Goal: Information Seeking & Learning: Learn about a topic

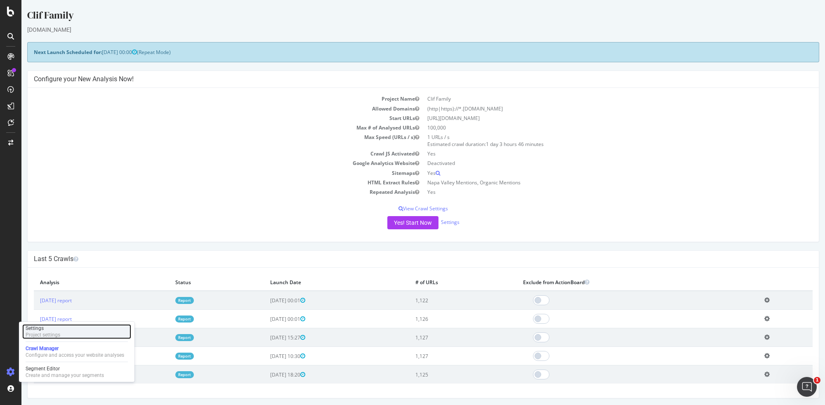
click at [56, 324] on div "Settings Project settings" at bounding box center [76, 331] width 109 height 15
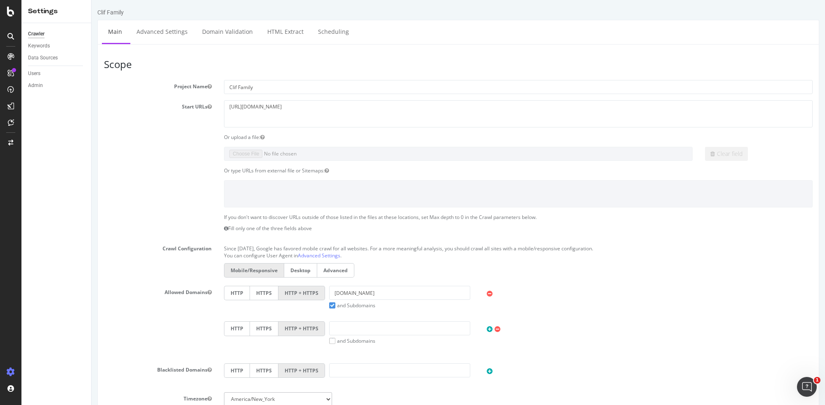
click at [10, 17] on div at bounding box center [10, 202] width 21 height 405
click at [10, 14] on icon at bounding box center [10, 12] width 7 height 10
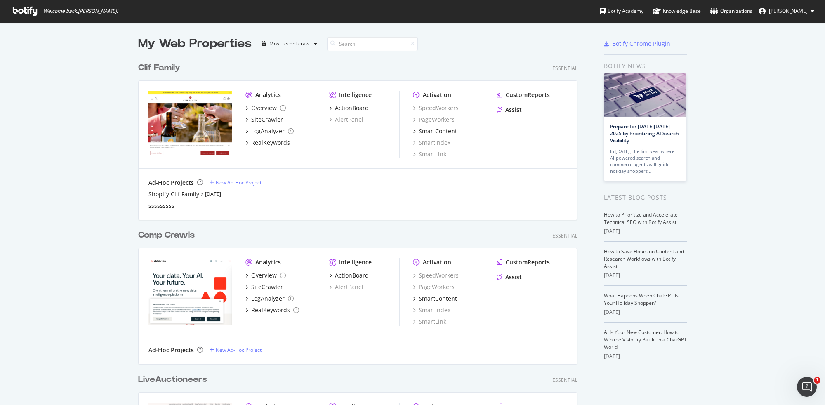
click at [260, 294] on div "Overview SiteCrawler LogAnalyzer RealKeywords" at bounding box center [280, 292] width 70 height 43
click at [266, 285] on div "SiteCrawler" at bounding box center [267, 287] width 32 height 8
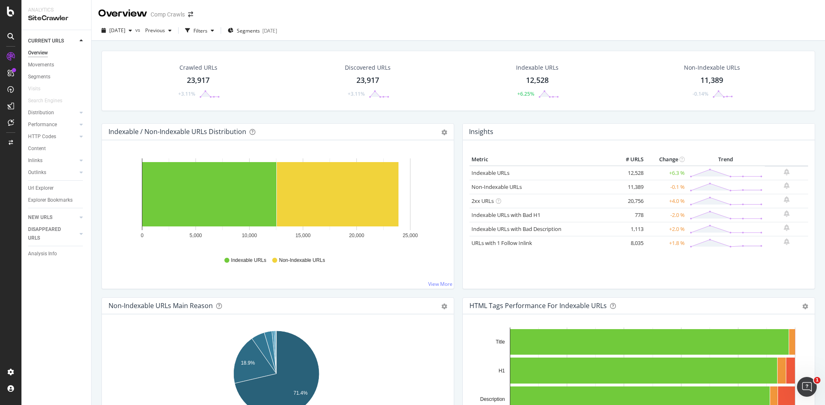
click at [104, 173] on div "Hold CTRL while clicking to filter the report. 0 5,000 10,000 15,000 20,000 25,…" at bounding box center [278, 214] width 352 height 148
click at [47, 80] on div "Segments" at bounding box center [39, 77] width 22 height 9
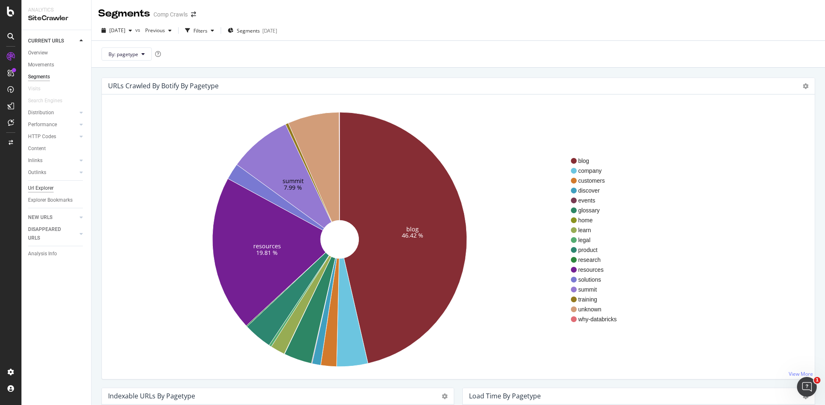
click at [41, 187] on div "Url Explorer" at bounding box center [41, 188] width 26 height 9
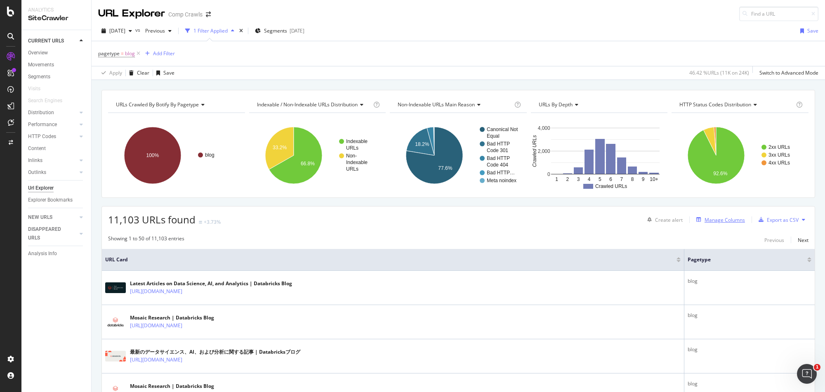
click at [706, 219] on div "Manage Columns" at bounding box center [724, 220] width 40 height 7
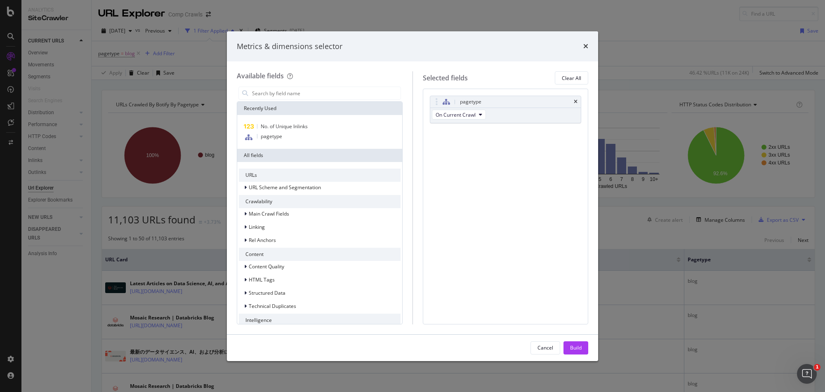
click at [627, 212] on div "Metrics & dimensions selector Available fields Recently Used No. of Unique Inli…" at bounding box center [412, 196] width 825 height 392
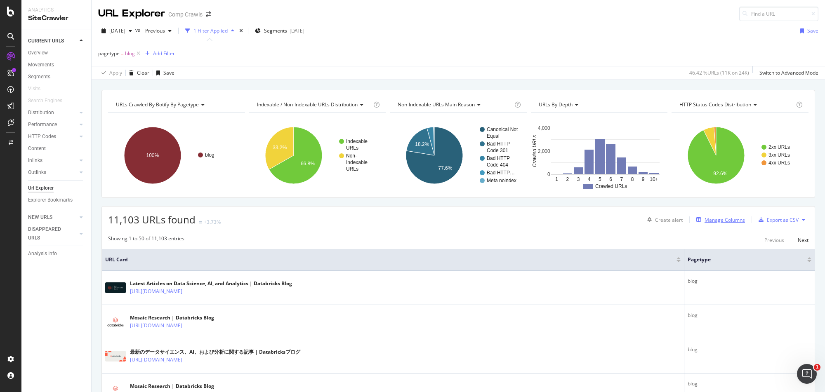
click at [723, 220] on div "Manage Columns" at bounding box center [724, 220] width 40 height 7
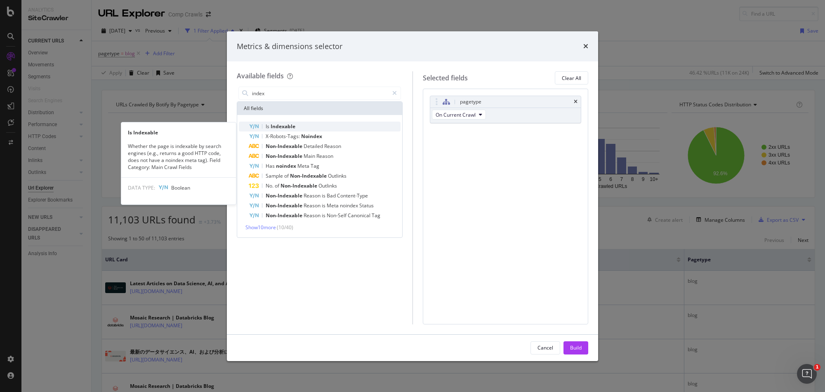
type input "index"
click at [323, 128] on div "Is Indexable" at bounding box center [325, 127] width 152 height 10
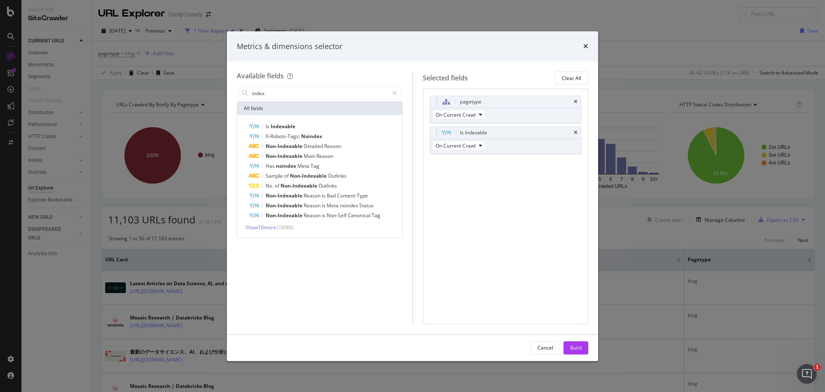
click at [576, 347] on div "Build" at bounding box center [576, 347] width 12 height 7
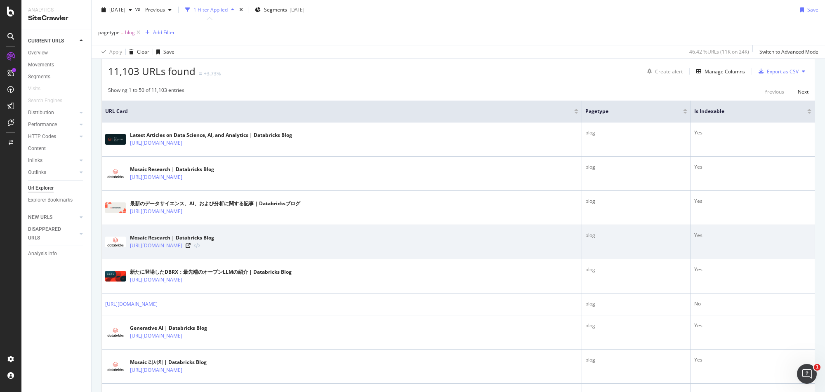
scroll to position [165, 0]
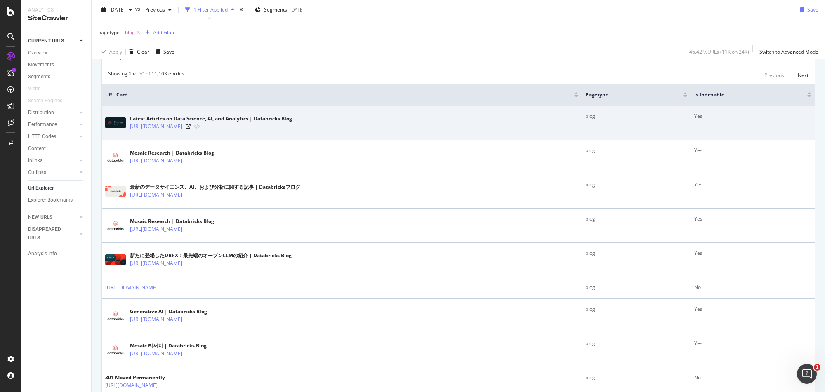
click at [182, 127] on link "[URL][DOMAIN_NAME]" at bounding box center [156, 126] width 52 height 8
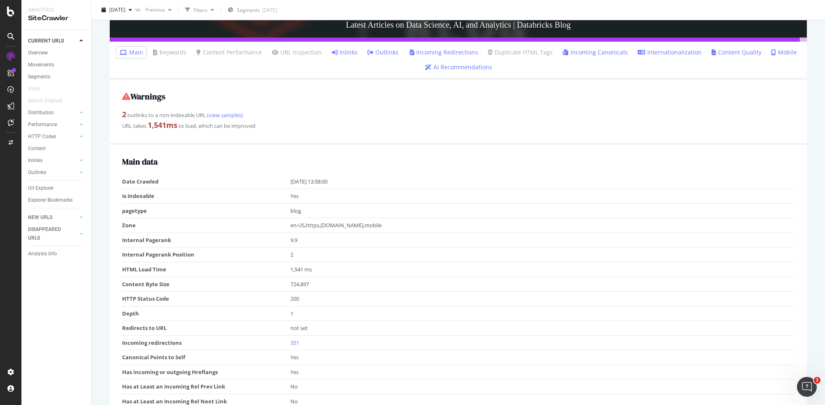
scroll to position [165, 0]
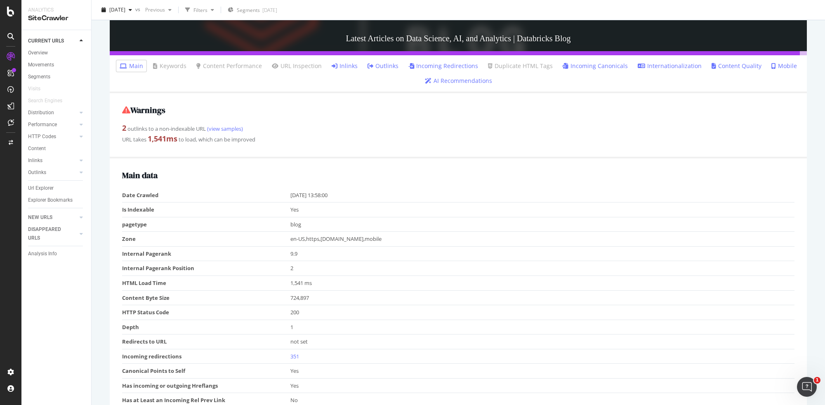
click at [374, 65] on link "Outlinks" at bounding box center [382, 66] width 31 height 8
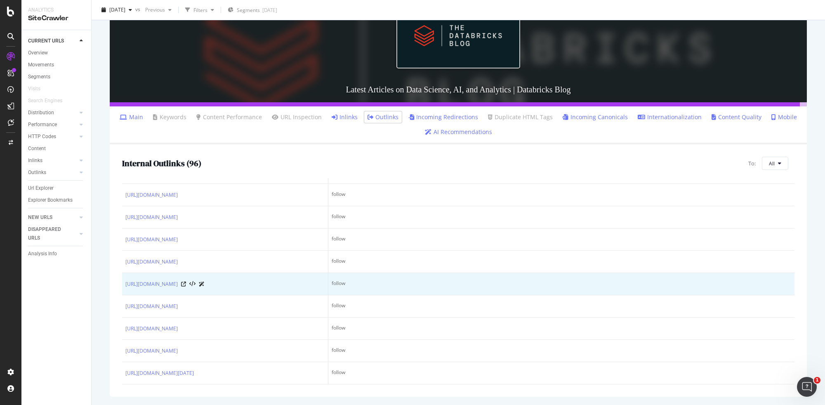
scroll to position [2180, 0]
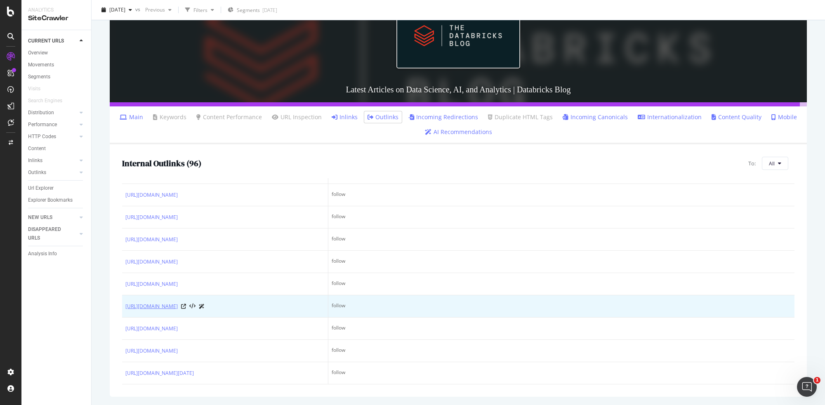
click at [178, 302] on link "[URL][DOMAIN_NAME]" at bounding box center [151, 306] width 52 height 8
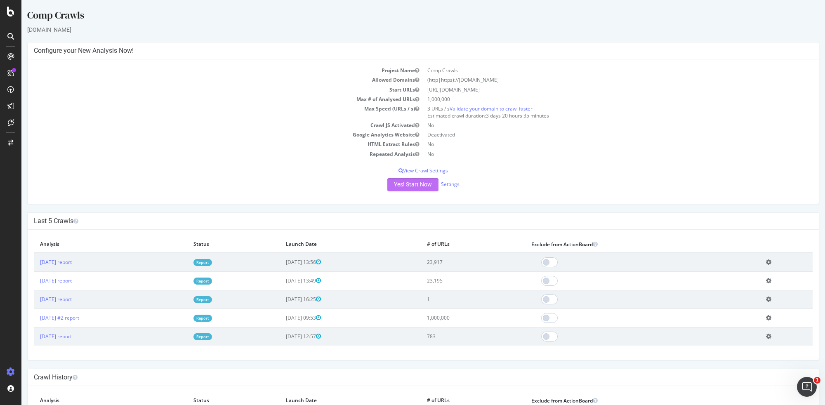
click at [400, 182] on button "Yes! Start Now" at bounding box center [412, 184] width 51 height 13
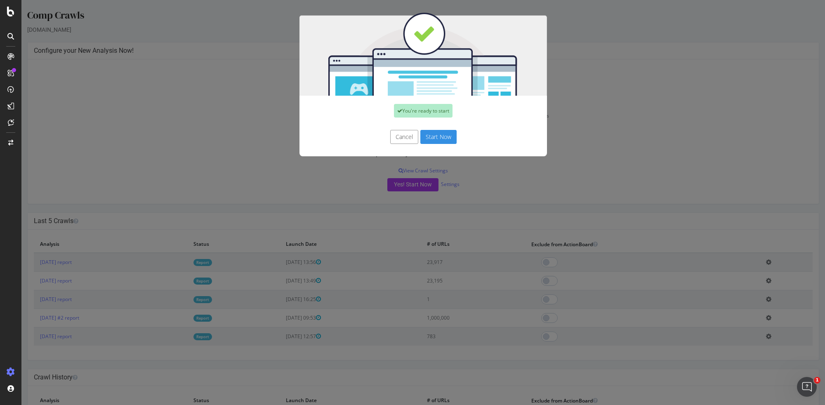
click at [445, 135] on button "Start Now" at bounding box center [438, 137] width 36 height 14
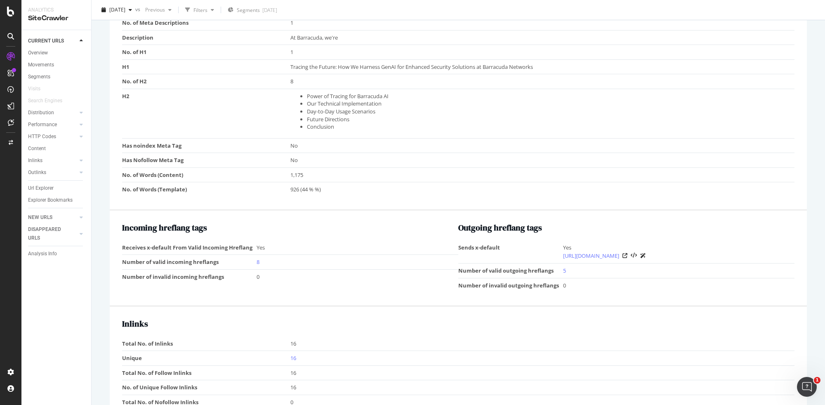
scroll to position [660, 0]
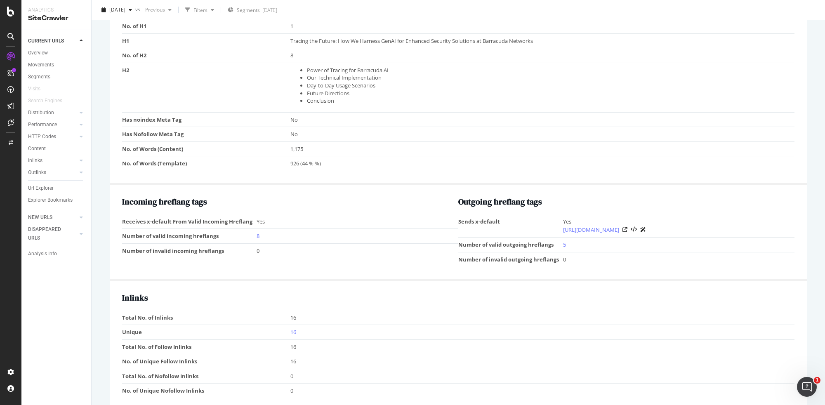
click at [100, 339] on div "URL Details Comp Crawls 2025 Jul. 28th vs Previous Filters Segments 2025-07-21 …" at bounding box center [458, 202] width 733 height 405
click at [140, 97] on td "H2" at bounding box center [206, 87] width 168 height 49
